Goal: Transaction & Acquisition: Purchase product/service

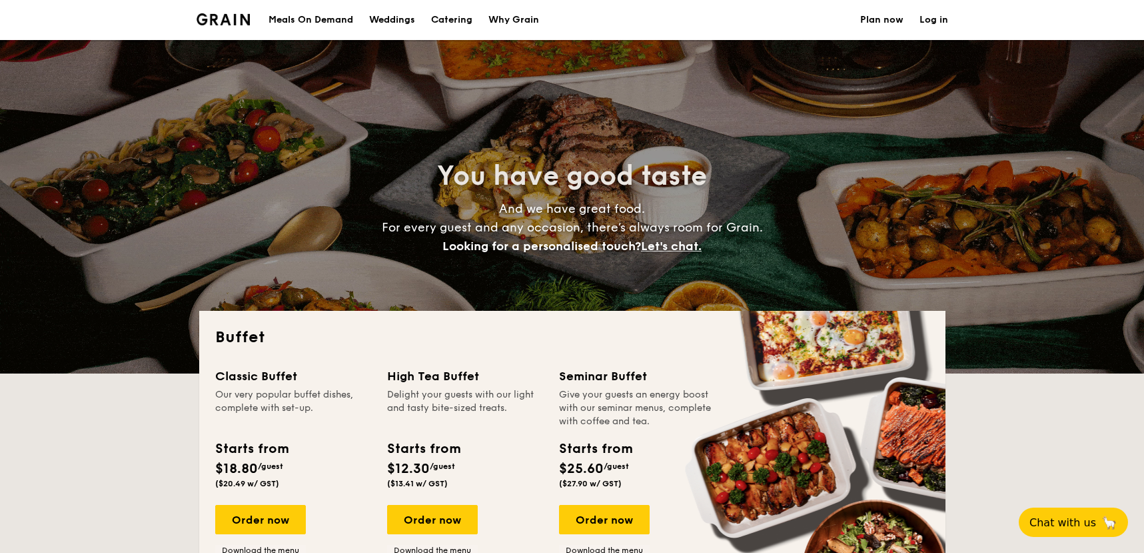
select select
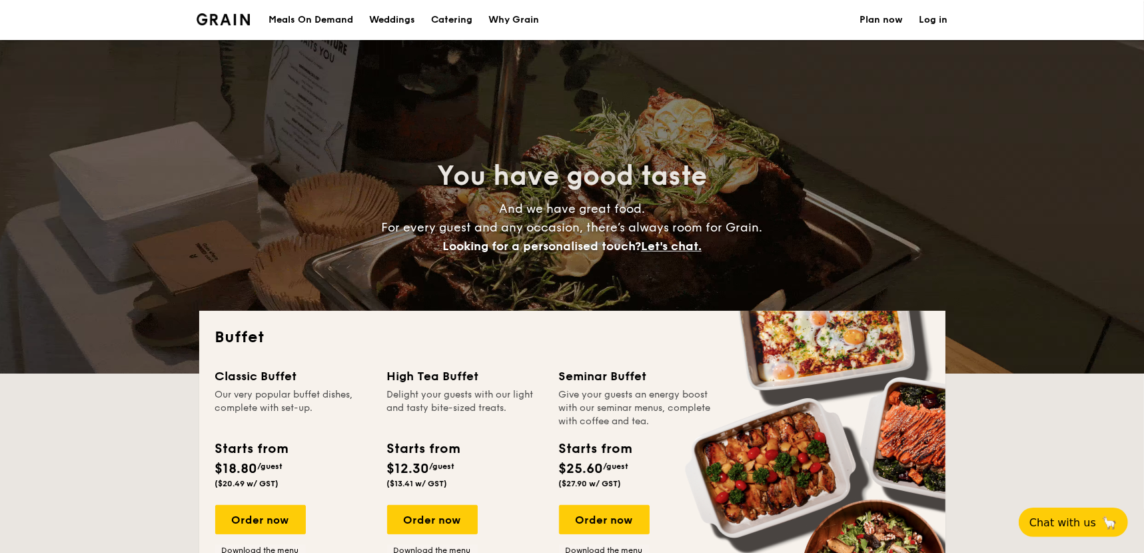
click at [287, 23] on div "Meals On Demand" at bounding box center [311, 20] width 85 height 40
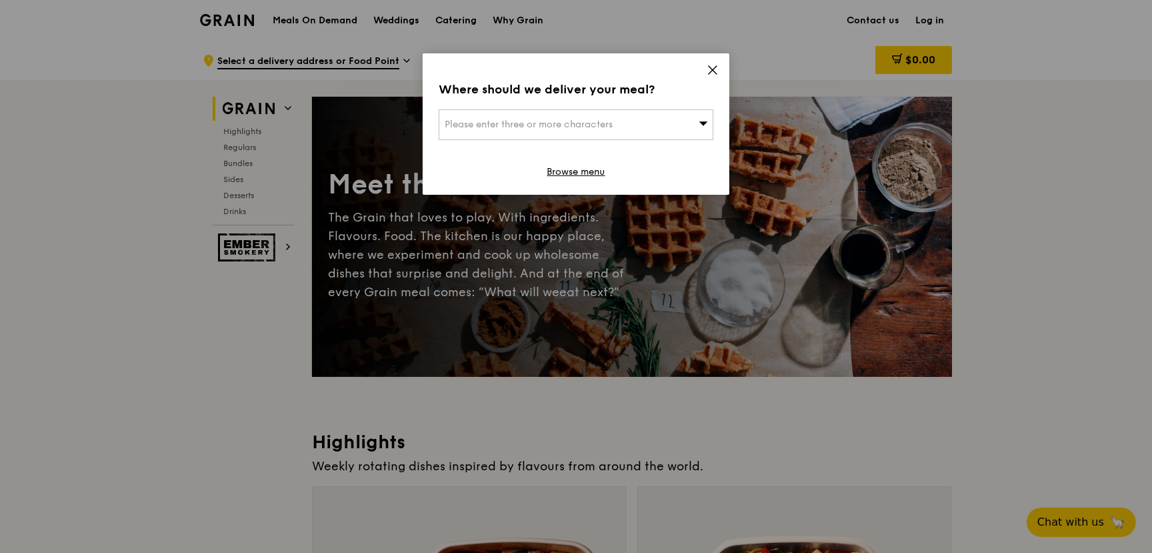
click at [702, 127] on icon at bounding box center [702, 123] width 9 height 10
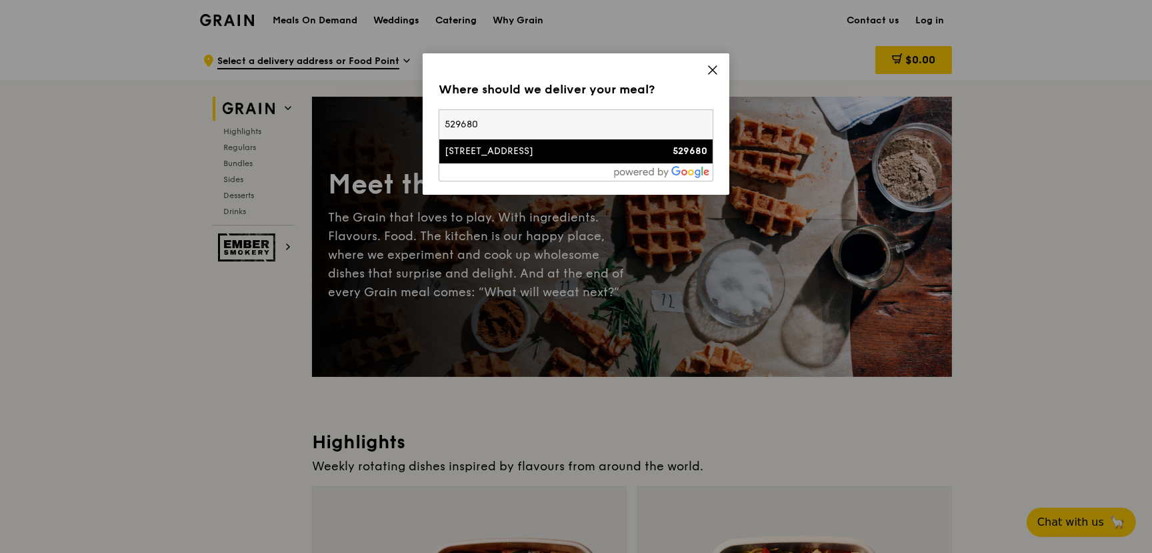
type input "529680"
click at [686, 143] on li "31 Tampines Avenue 4 529680" at bounding box center [575, 151] width 273 height 24
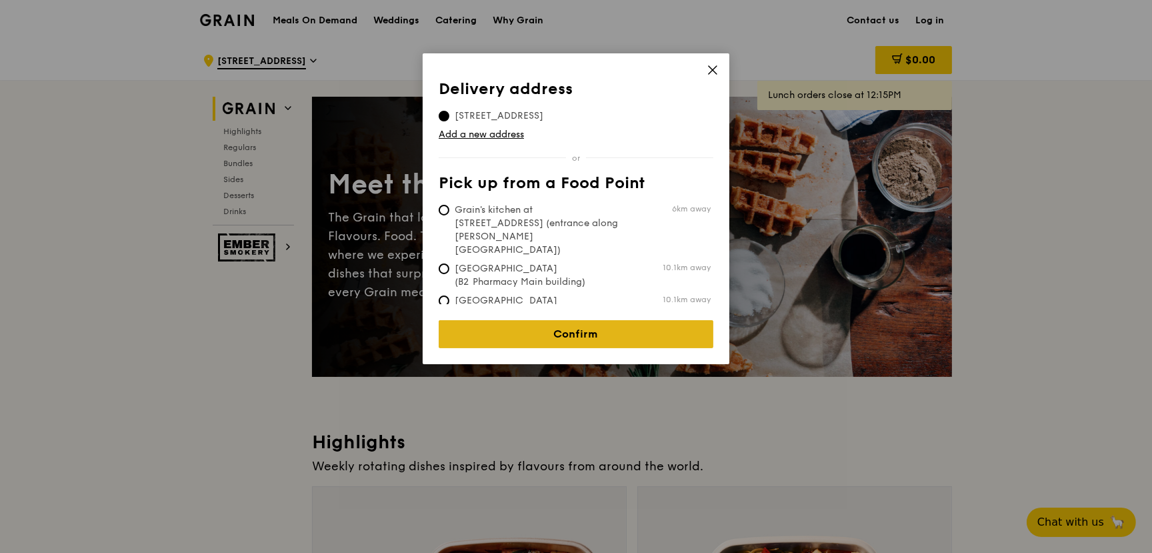
click at [572, 327] on link "Confirm" at bounding box center [576, 334] width 275 height 28
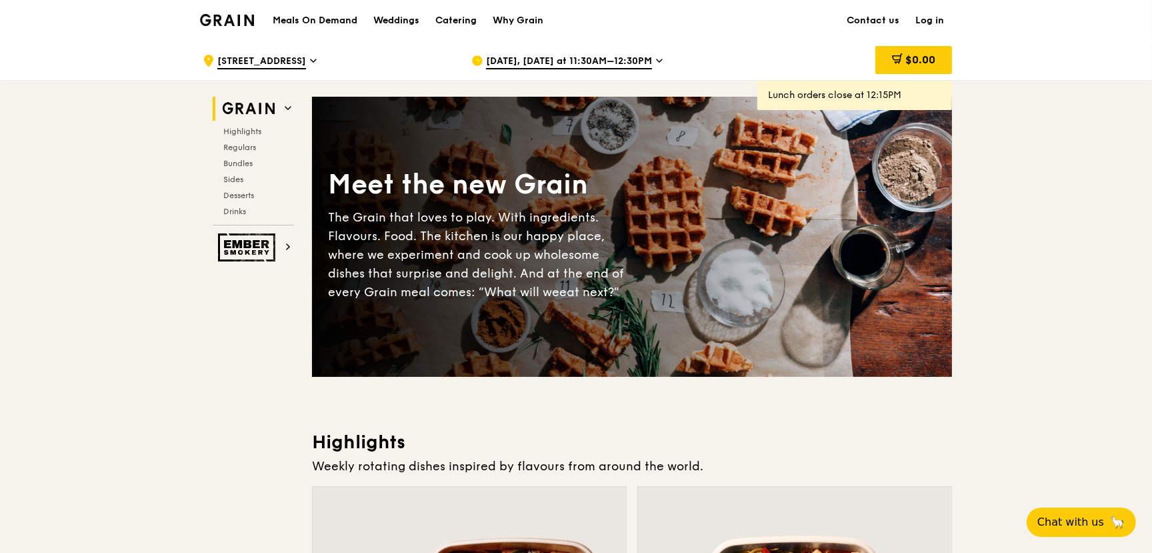
click at [656, 61] on icon at bounding box center [659, 61] width 7 height 12
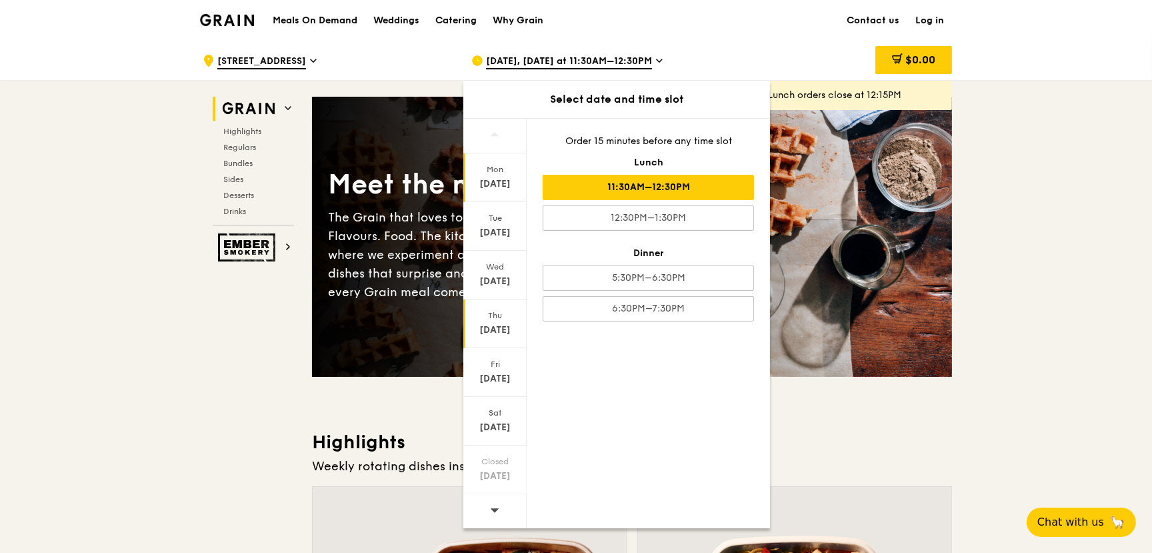
click at [491, 328] on div "Sep 18" at bounding box center [494, 329] width 59 height 13
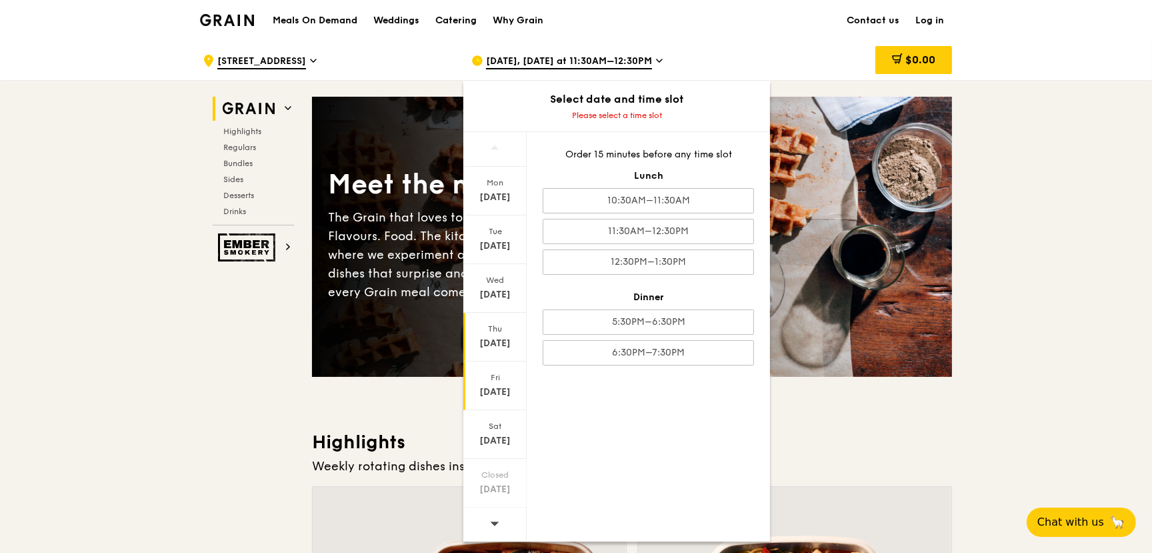
click at [493, 400] on div "Fri Sep 19" at bounding box center [494, 385] width 63 height 49
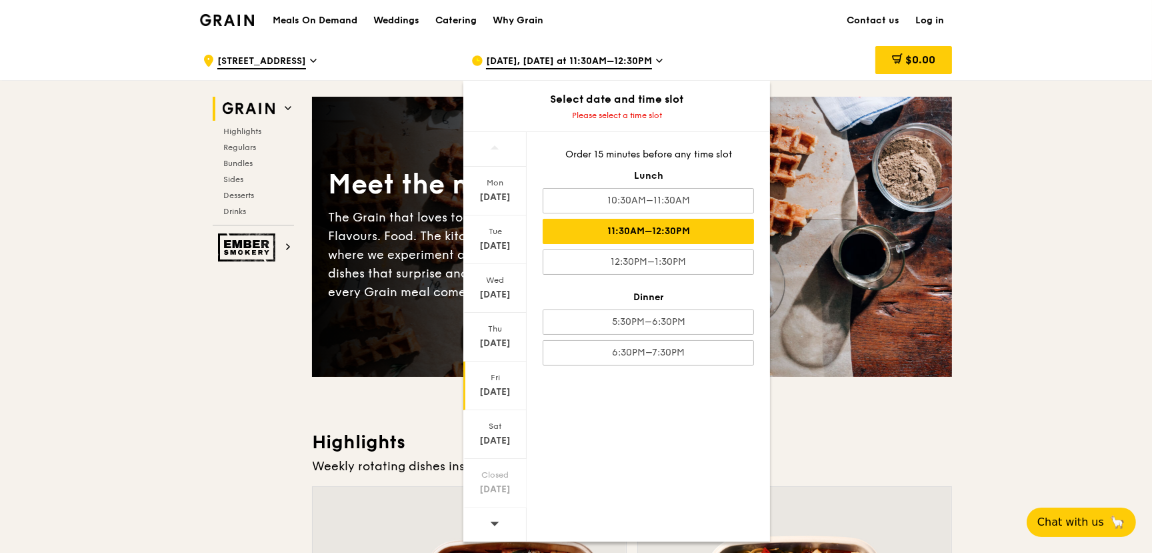
click at [647, 234] on div "11:30AM–12:30PM" at bounding box center [648, 231] width 211 height 25
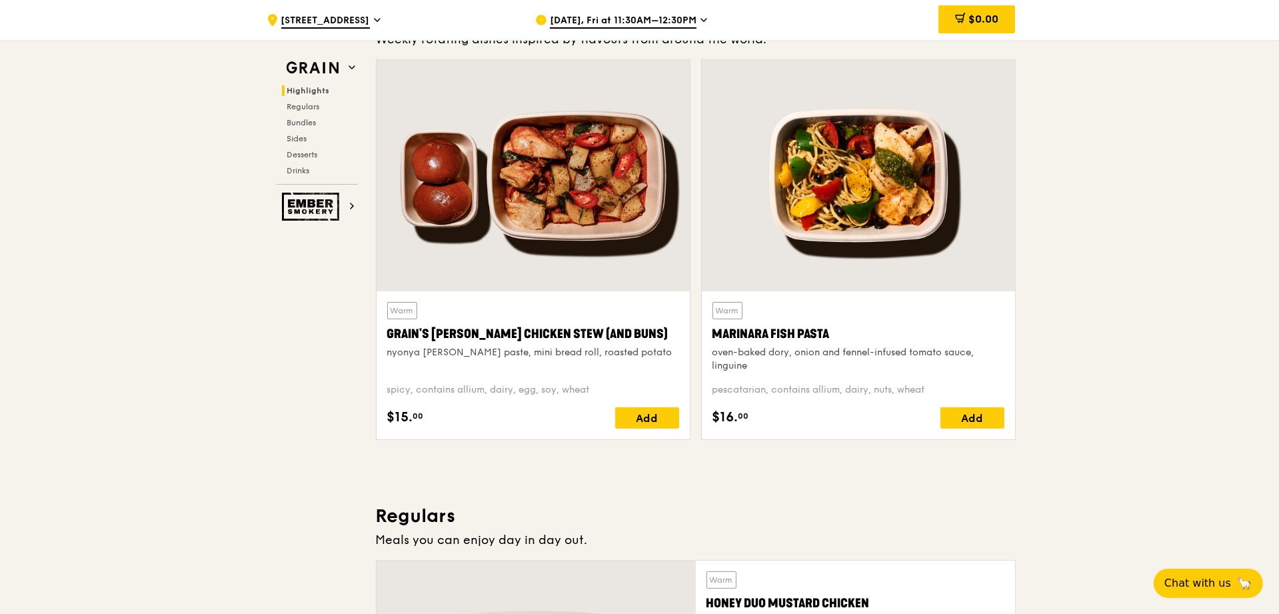
scroll to position [407, 0]
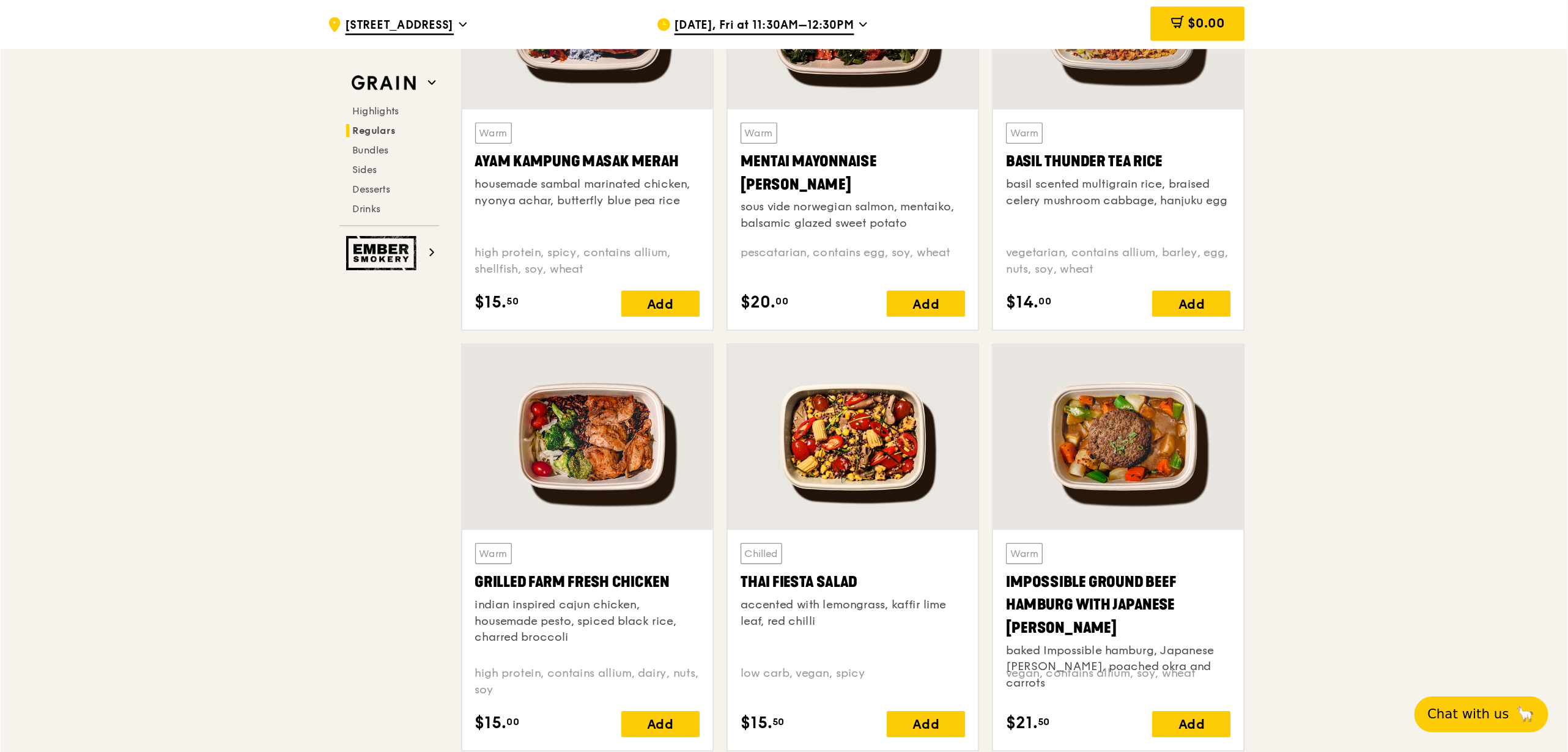
scroll to position [1188, 0]
